Goal: Task Accomplishment & Management: Complete application form

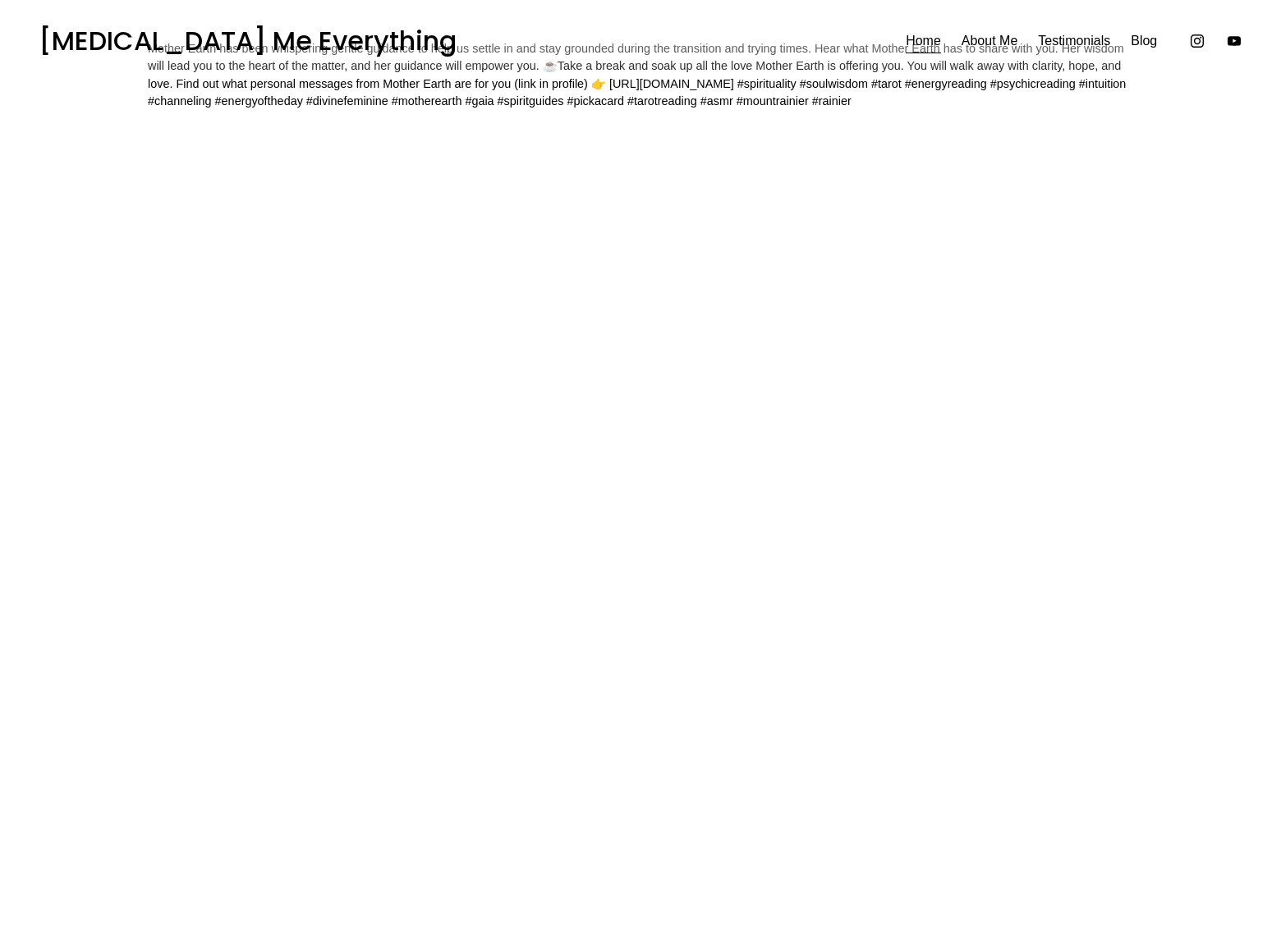
scroll to position [5814, 0]
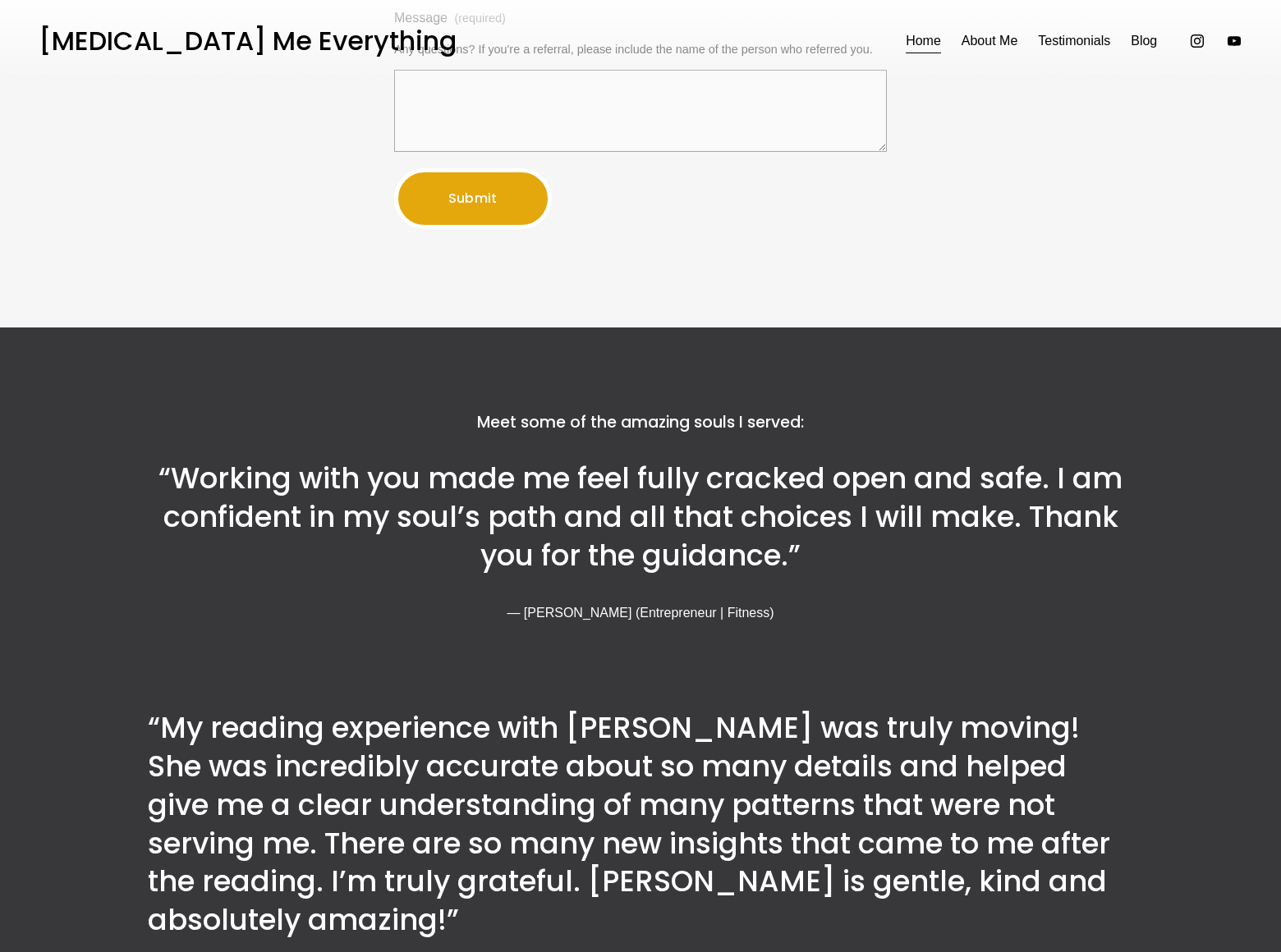
select select "Career Bliss"
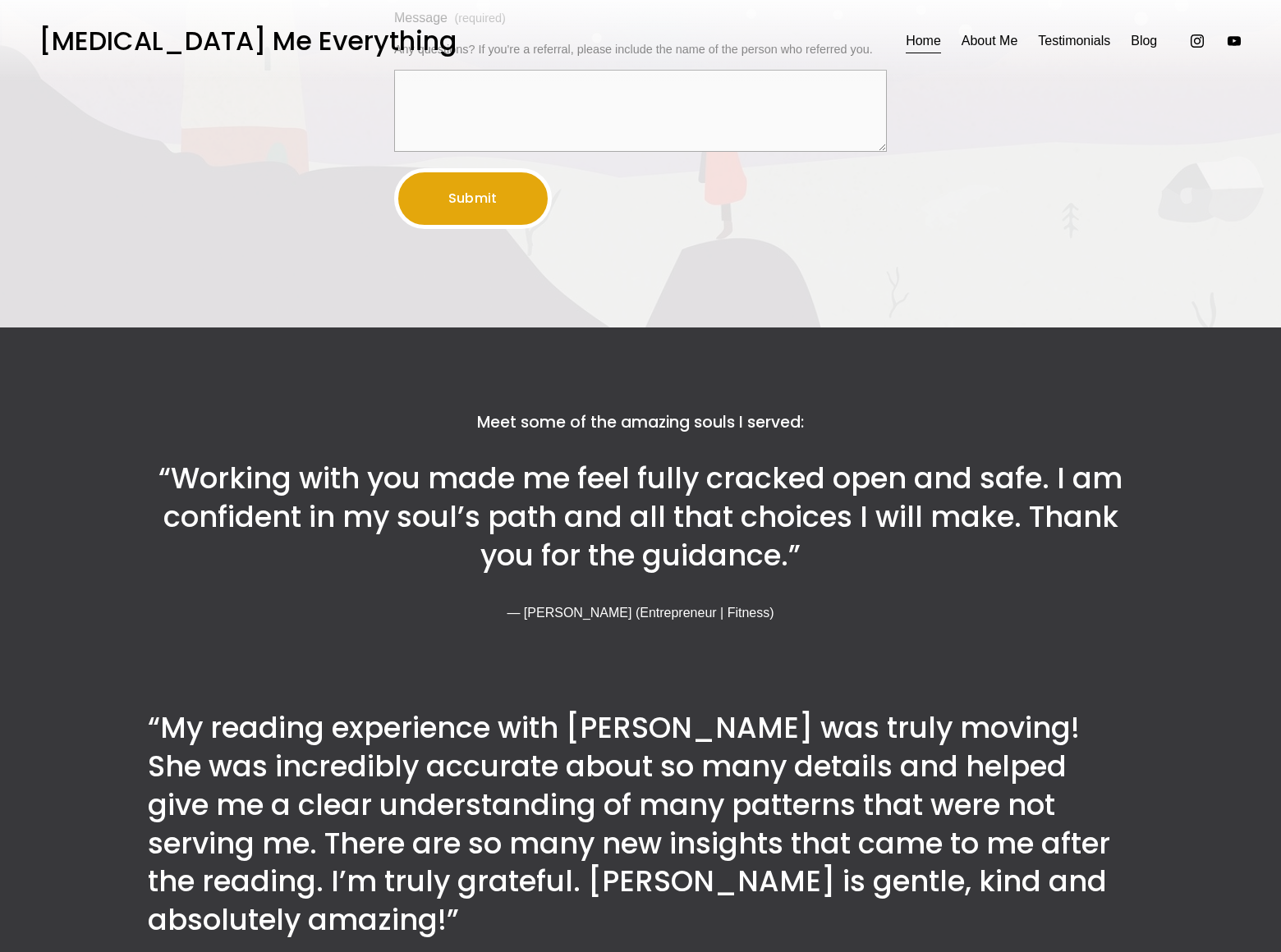
type input "[PERSON_NAME]"
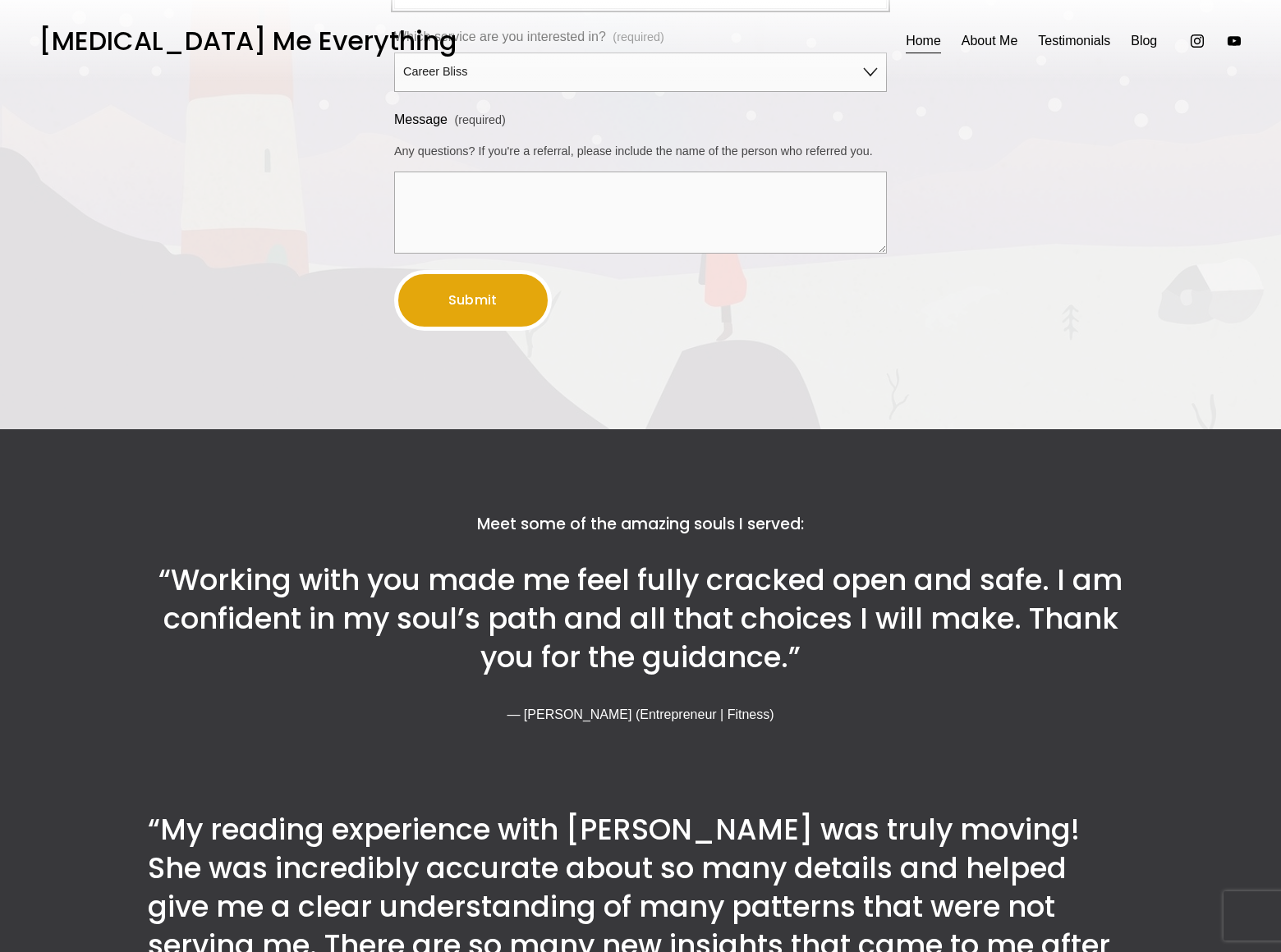
type input "[PERSON_NAME][EMAIL_ADDRESS][DOMAIN_NAME]"
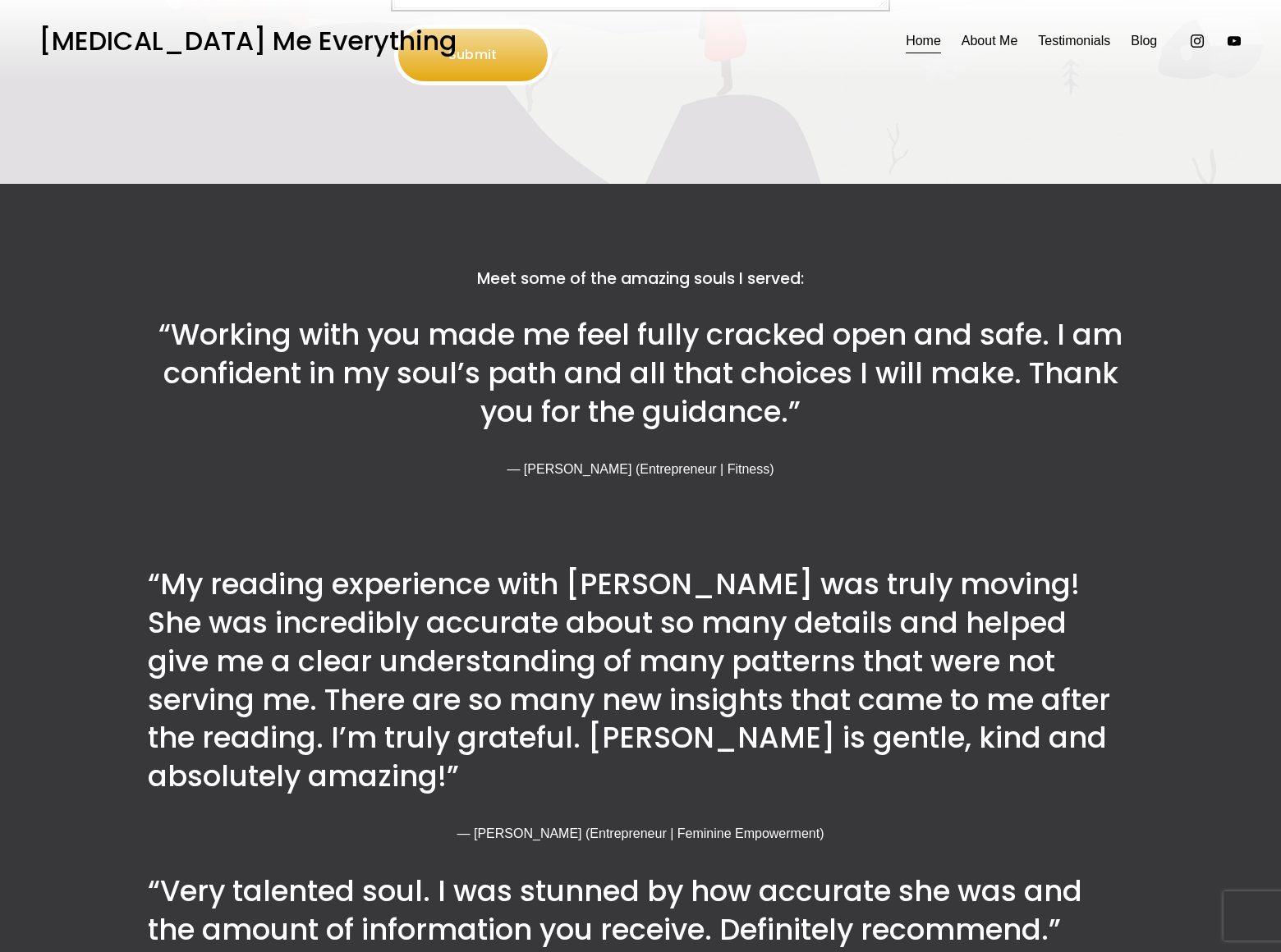
scroll to position [88, 0]
type textarea "We can place your website on top position in search engines without PPC. Just f…"
click at [472, 64] on span "Submit" at bounding box center [473, 54] width 50 height 19
